Goal: Task Accomplishment & Management: Use online tool/utility

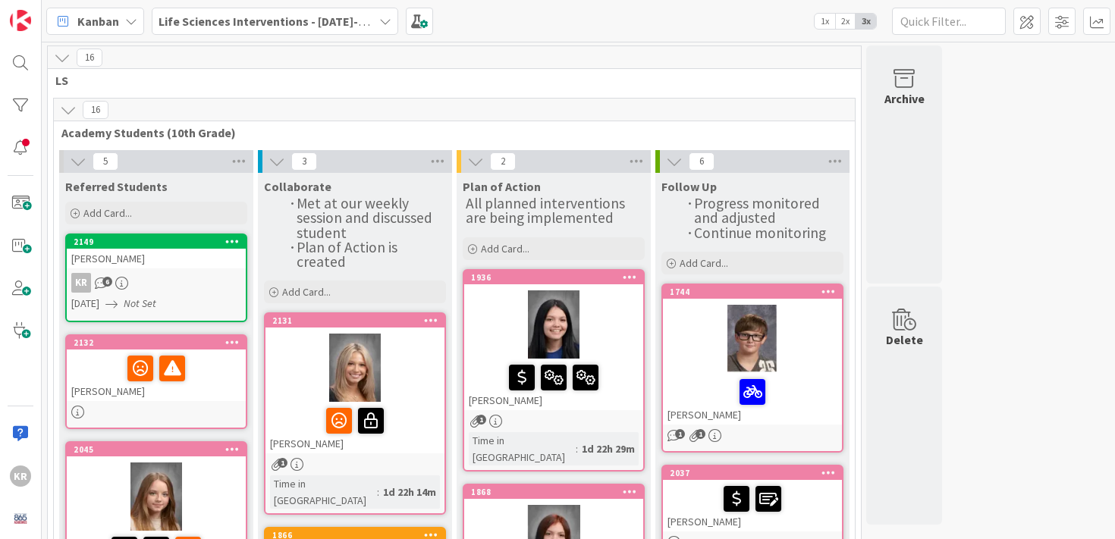
click at [135, 273] on div "KR 6" at bounding box center [156, 283] width 179 height 20
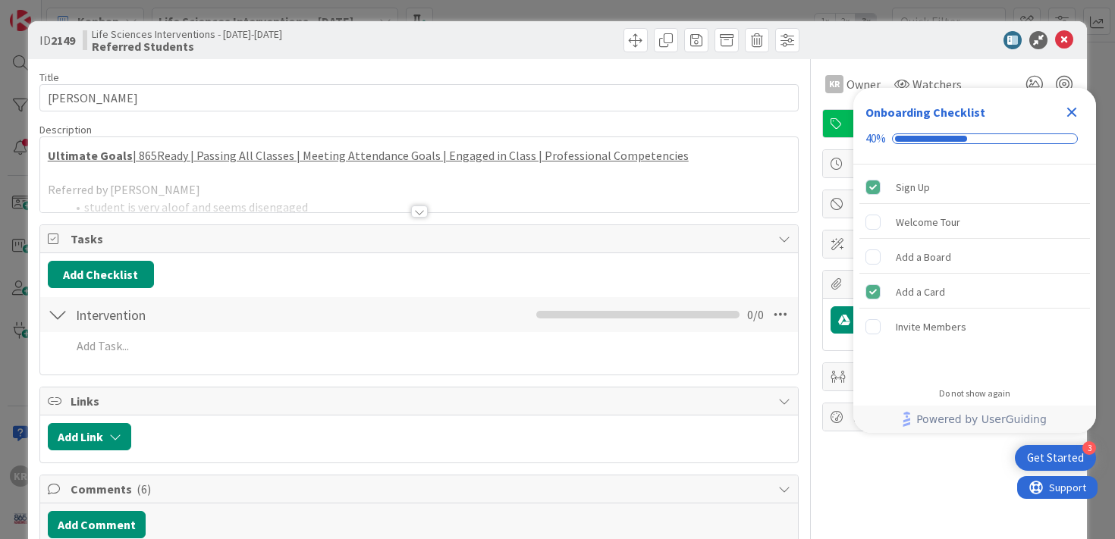
click at [423, 217] on div at bounding box center [419, 211] width 17 height 12
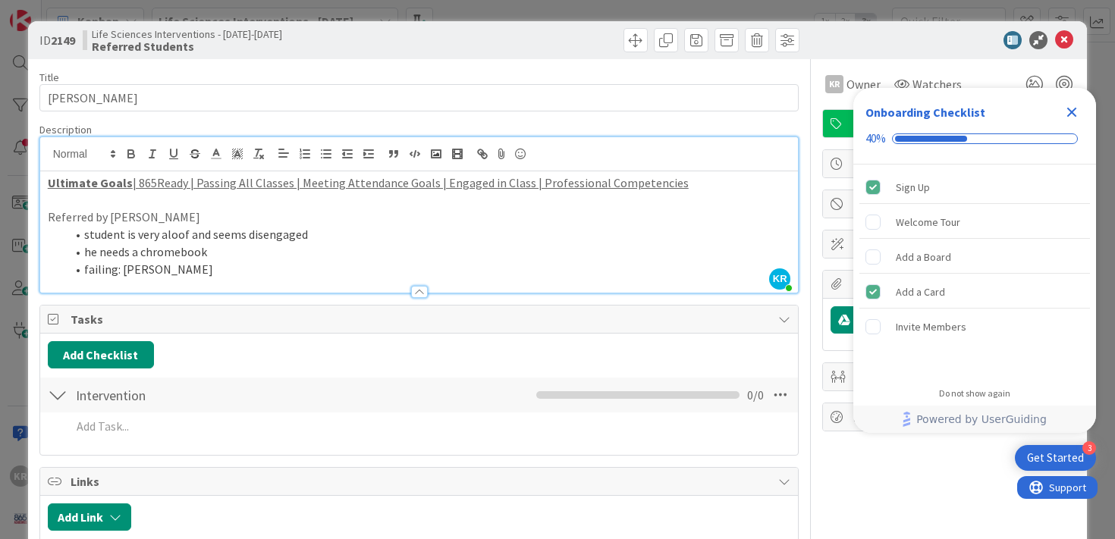
click at [320, 272] on li "failing: Gentry" at bounding box center [428, 269] width 725 height 17
click at [17, 230] on div "ID 2149 Life Sciences Interventions - 2025-2026 Referred Students Title 14 / 12…" at bounding box center [557, 269] width 1115 height 539
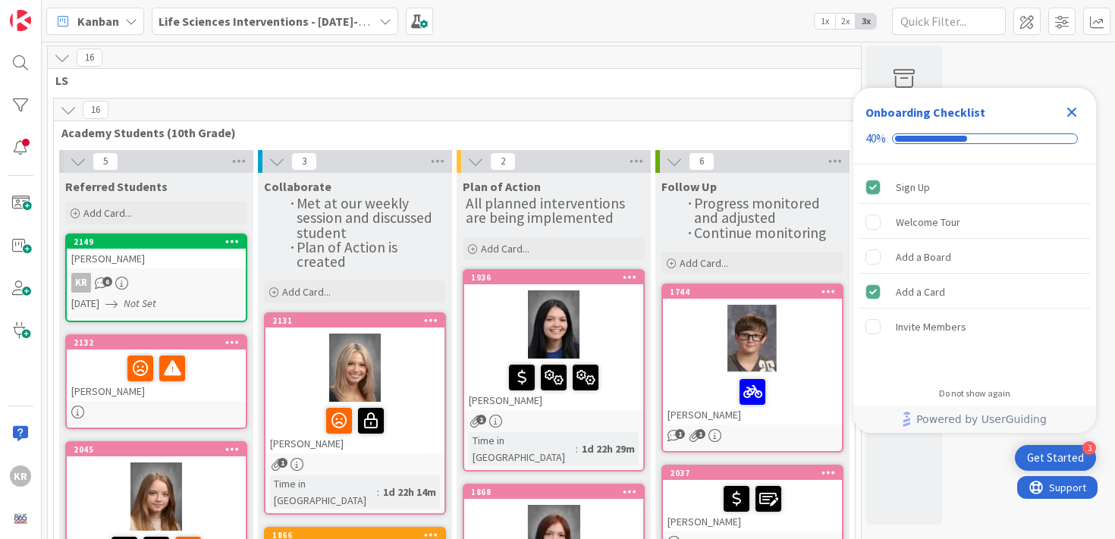
click at [156, 296] on span "Not Set" at bounding box center [140, 304] width 33 height 16
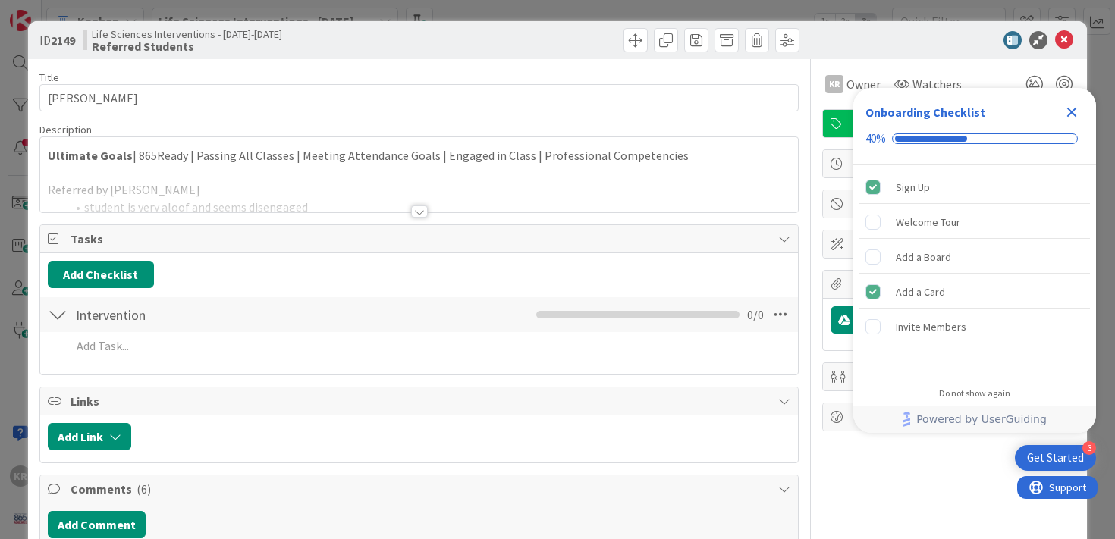
click at [425, 214] on div at bounding box center [419, 211] width 17 height 12
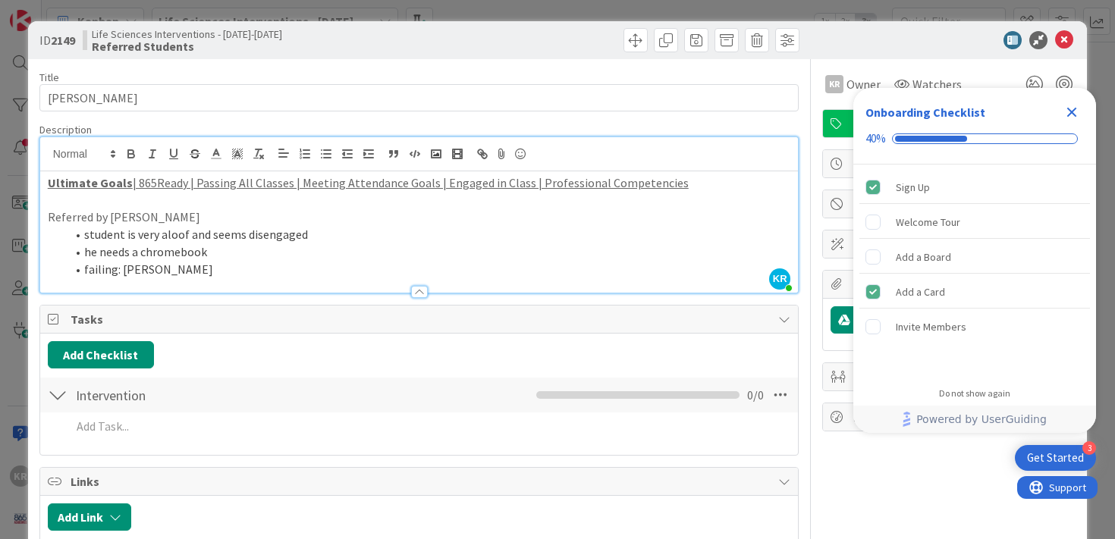
click at [1073, 105] on icon "Close Checklist" at bounding box center [1071, 112] width 18 height 18
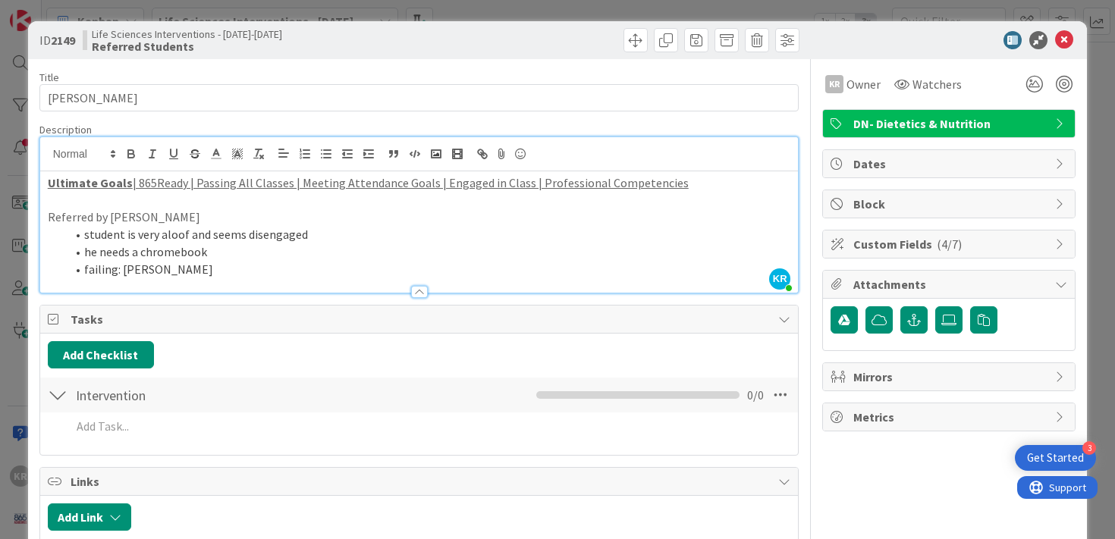
click at [19, 290] on div "ID 2149 Life Sciences Interventions - 2025-2026 Referred Students Title 14 / 12…" at bounding box center [557, 269] width 1115 height 539
